Goal: Information Seeking & Learning: Learn about a topic

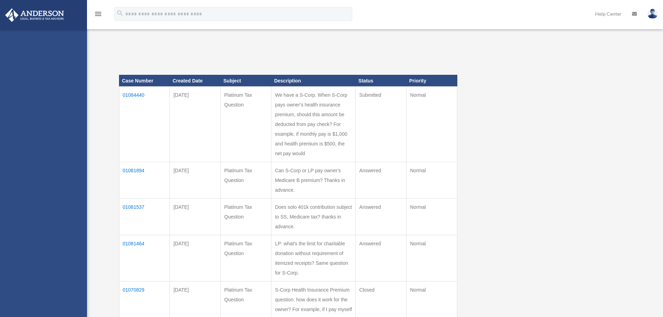
click at [73, 92] on div "[EMAIL_ADDRESS][DOMAIN_NAME] Sign Out [EMAIL_ADDRESS][DOMAIN_NAME] Home Online …" at bounding box center [43, 187] width 87 height 317
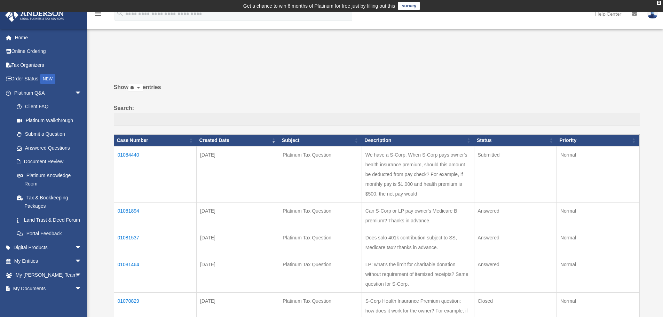
click at [130, 153] on td "01084440" at bounding box center [155, 174] width 82 height 56
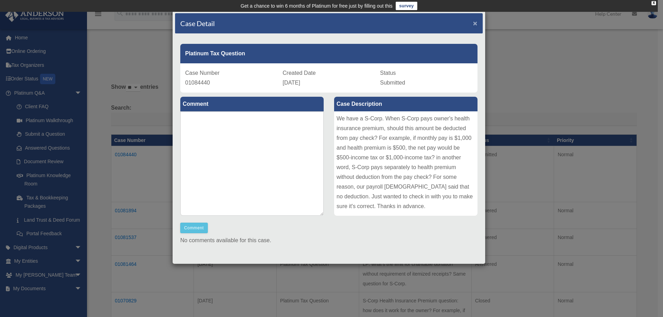
click at [473, 23] on span "×" at bounding box center [475, 23] width 5 height 8
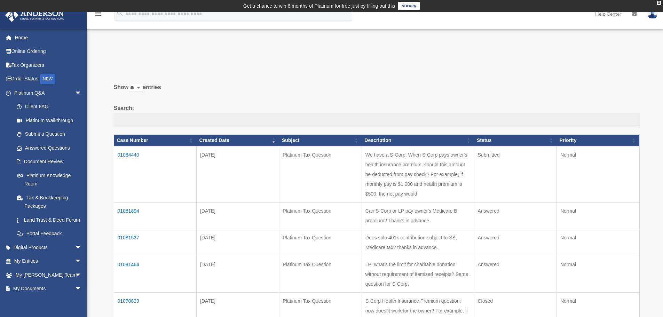
click at [134, 219] on td "01081894" at bounding box center [155, 215] width 82 height 27
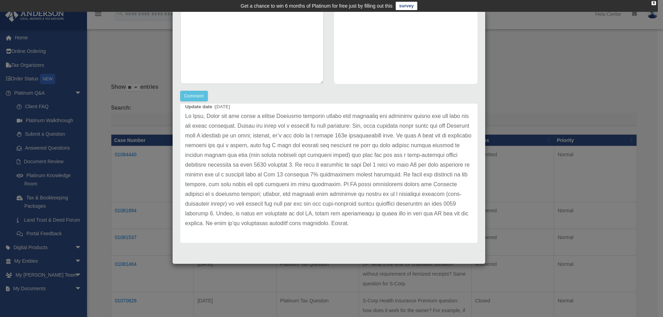
scroll to position [119, 0]
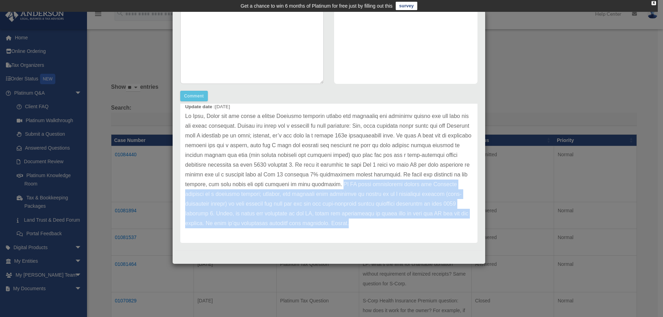
drag, startPoint x: 440, startPoint y: 174, endPoint x: 447, endPoint y: 223, distance: 49.8
click at [447, 223] on p at bounding box center [328, 169] width 287 height 117
click at [313, 226] on p at bounding box center [328, 169] width 287 height 117
drag, startPoint x: 441, startPoint y: 174, endPoint x: 393, endPoint y: 207, distance: 58.1
click at [459, 227] on p at bounding box center [328, 169] width 287 height 117
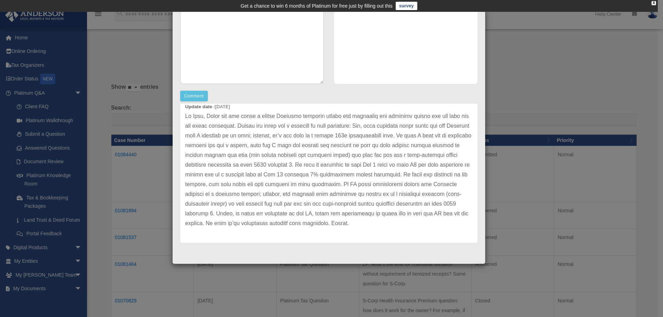
drag, startPoint x: 349, startPoint y: 195, endPoint x: 239, endPoint y: 137, distance: 124.5
click at [239, 137] on p at bounding box center [328, 169] width 287 height 117
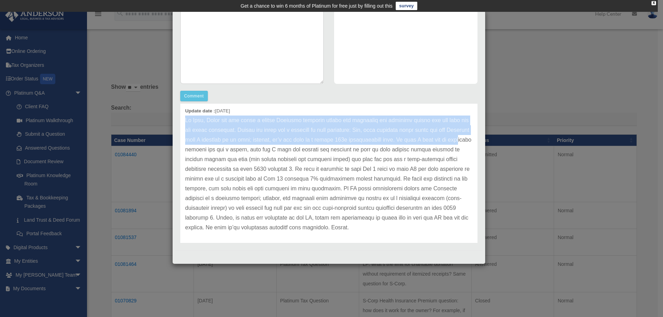
drag, startPoint x: 185, startPoint y: 106, endPoint x: 225, endPoint y: 149, distance: 57.8
click at [228, 152] on p at bounding box center [328, 173] width 287 height 117
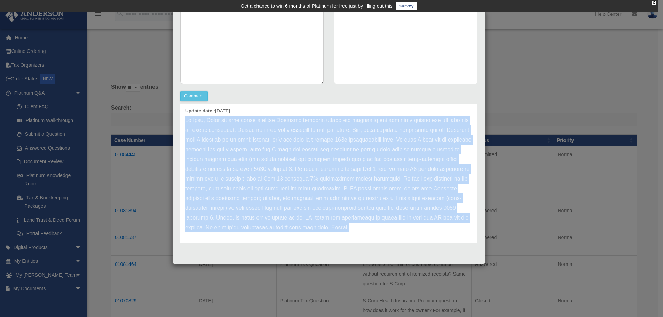
click at [240, 232] on p at bounding box center [328, 173] width 287 height 117
click at [292, 153] on p at bounding box center [328, 173] width 287 height 117
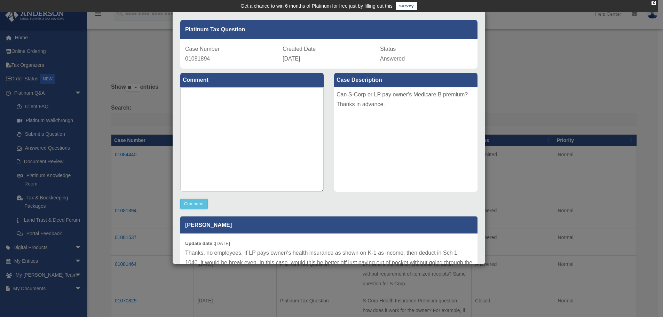
scroll to position [0, 0]
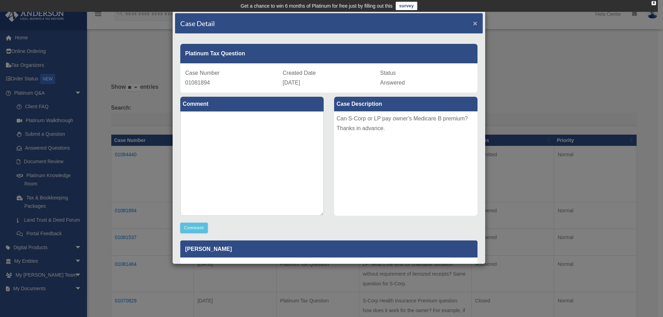
click at [473, 23] on span "×" at bounding box center [475, 23] width 5 height 8
